Goal: Navigation & Orientation: Go to known website

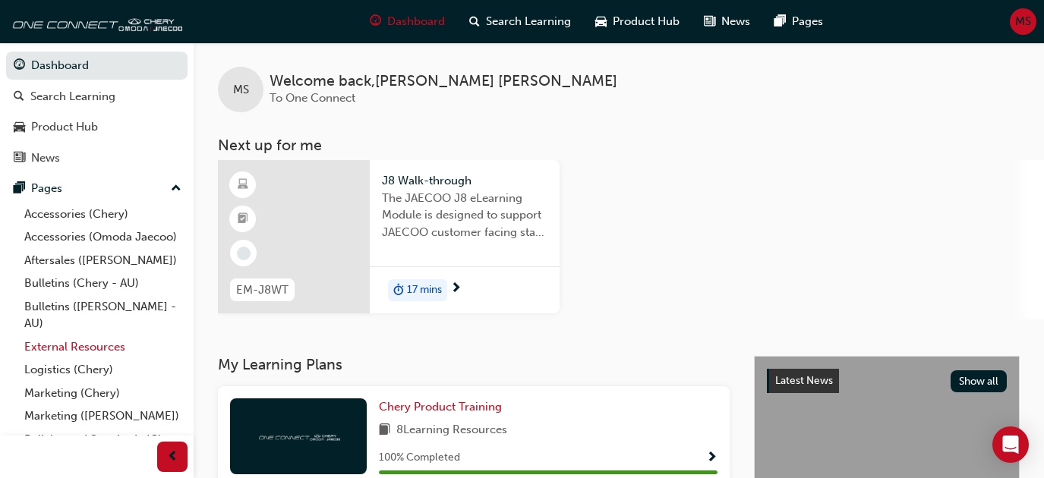
click at [72, 359] on link "External Resources" at bounding box center [102, 348] width 169 height 24
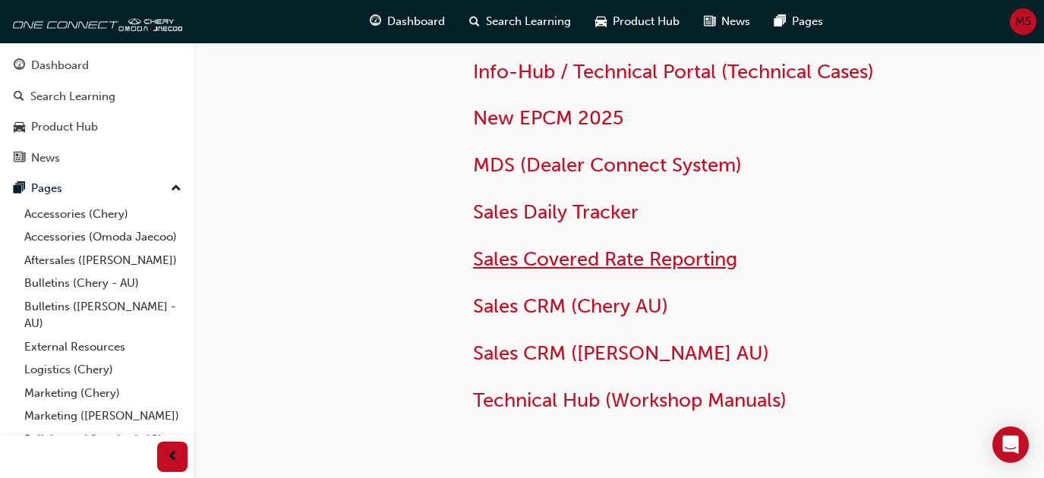
scroll to position [76, 0]
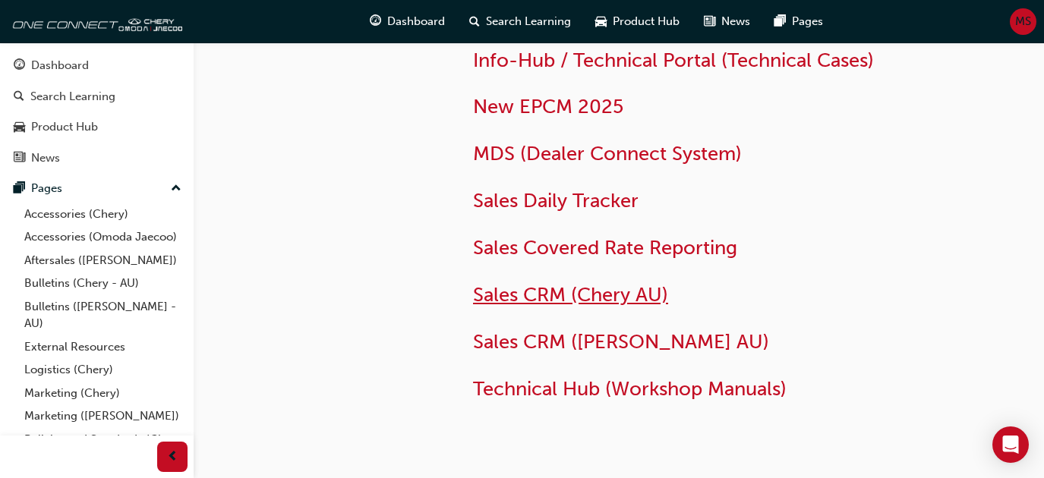
click at [545, 296] on span "Sales CRM (Chery AU)" at bounding box center [570, 295] width 195 height 24
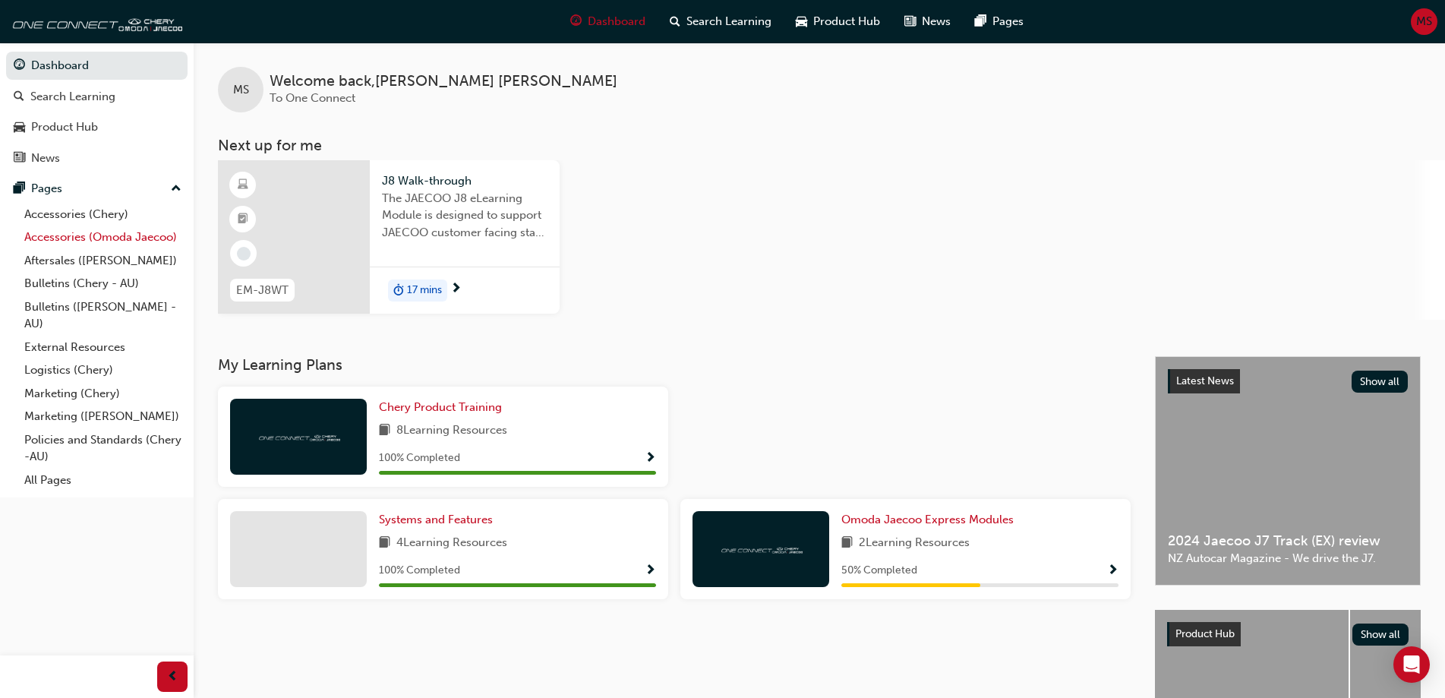
click at [89, 240] on link "Accessories (Omoda Jaecoo)" at bounding box center [102, 238] width 169 height 24
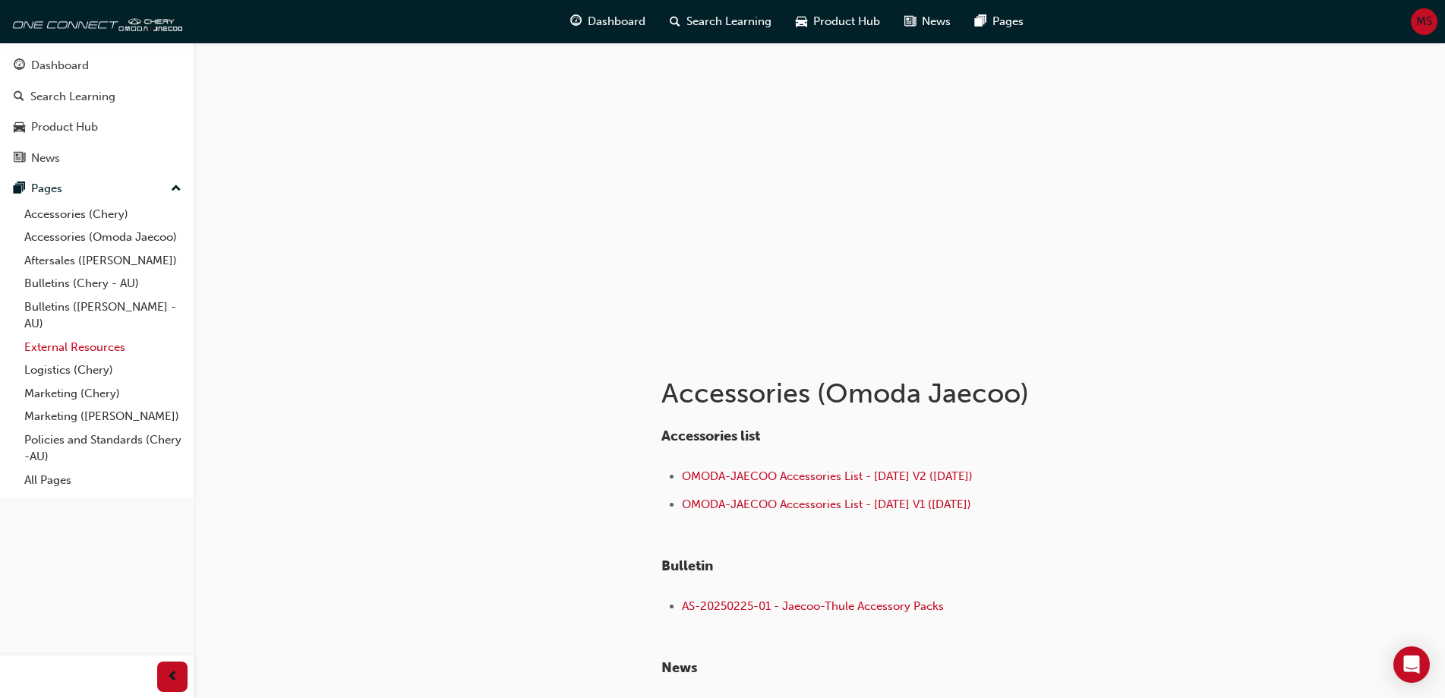
click at [60, 345] on link "External Resources" at bounding box center [102, 348] width 169 height 24
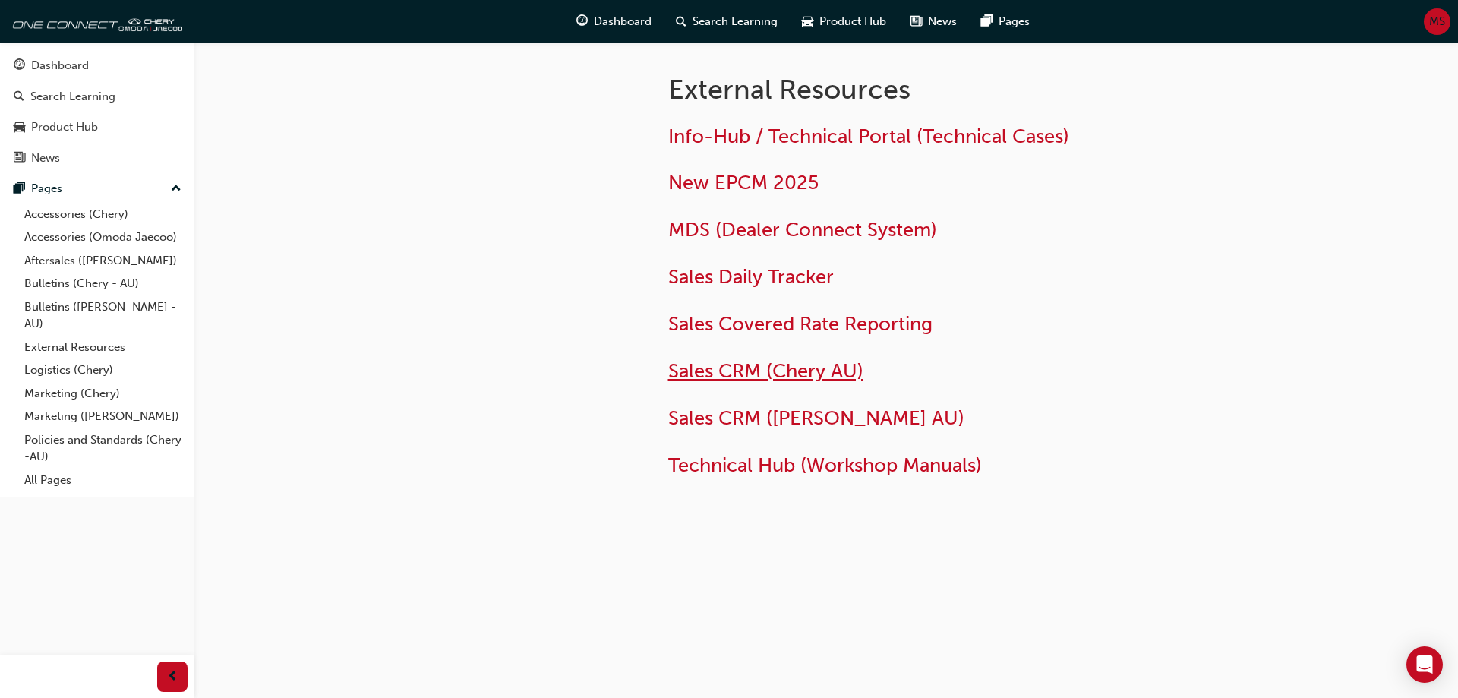
click at [718, 367] on span "Sales CRM (Chery AU)" at bounding box center [765, 371] width 195 height 24
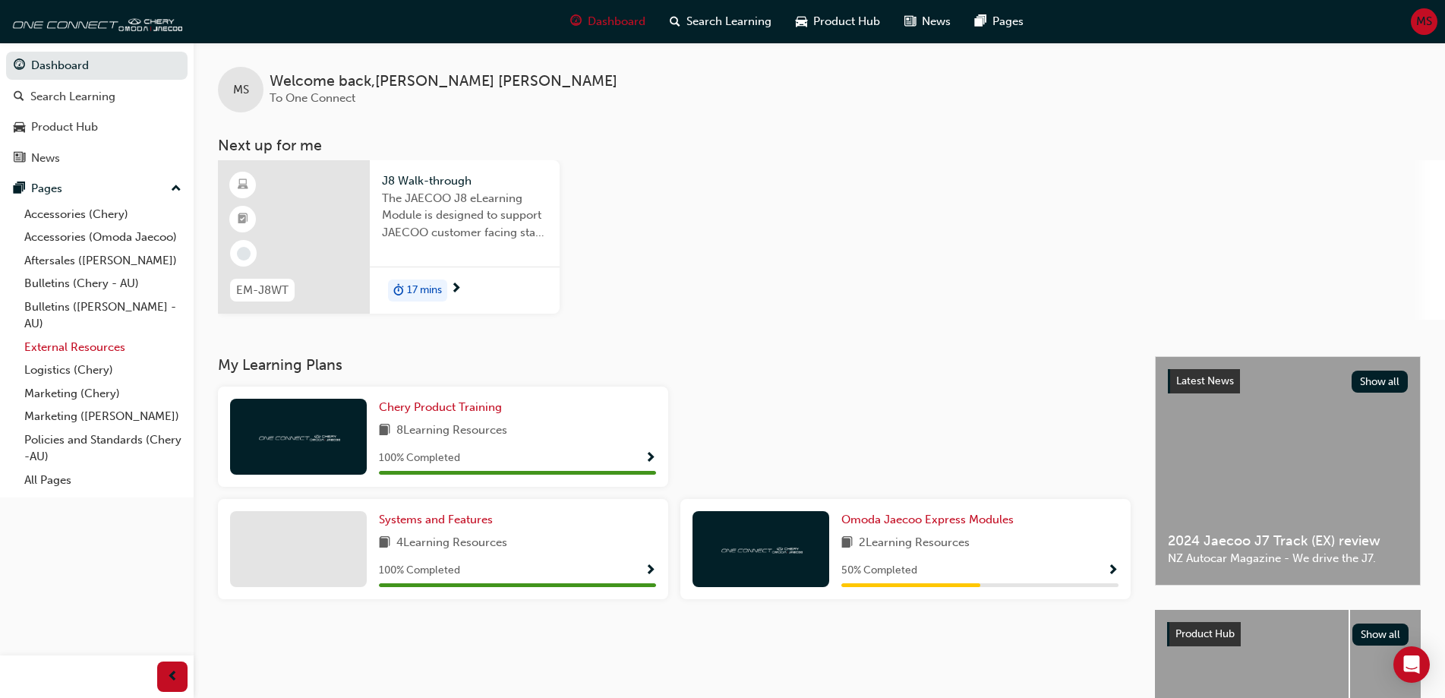
click at [58, 346] on link "External Resources" at bounding box center [102, 348] width 169 height 24
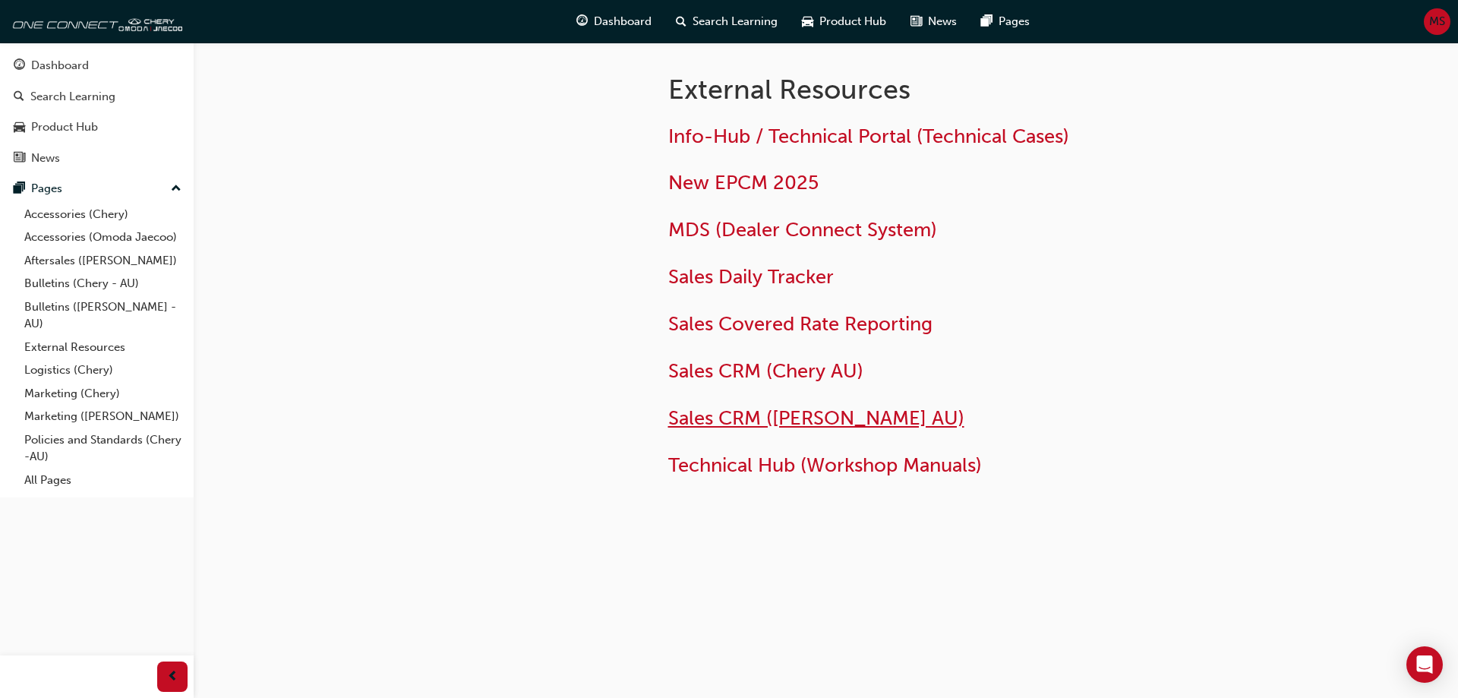
click at [748, 411] on span "Sales CRM ([PERSON_NAME] AU)" at bounding box center [816, 418] width 296 height 24
